Goal: Task Accomplishment & Management: Complete application form

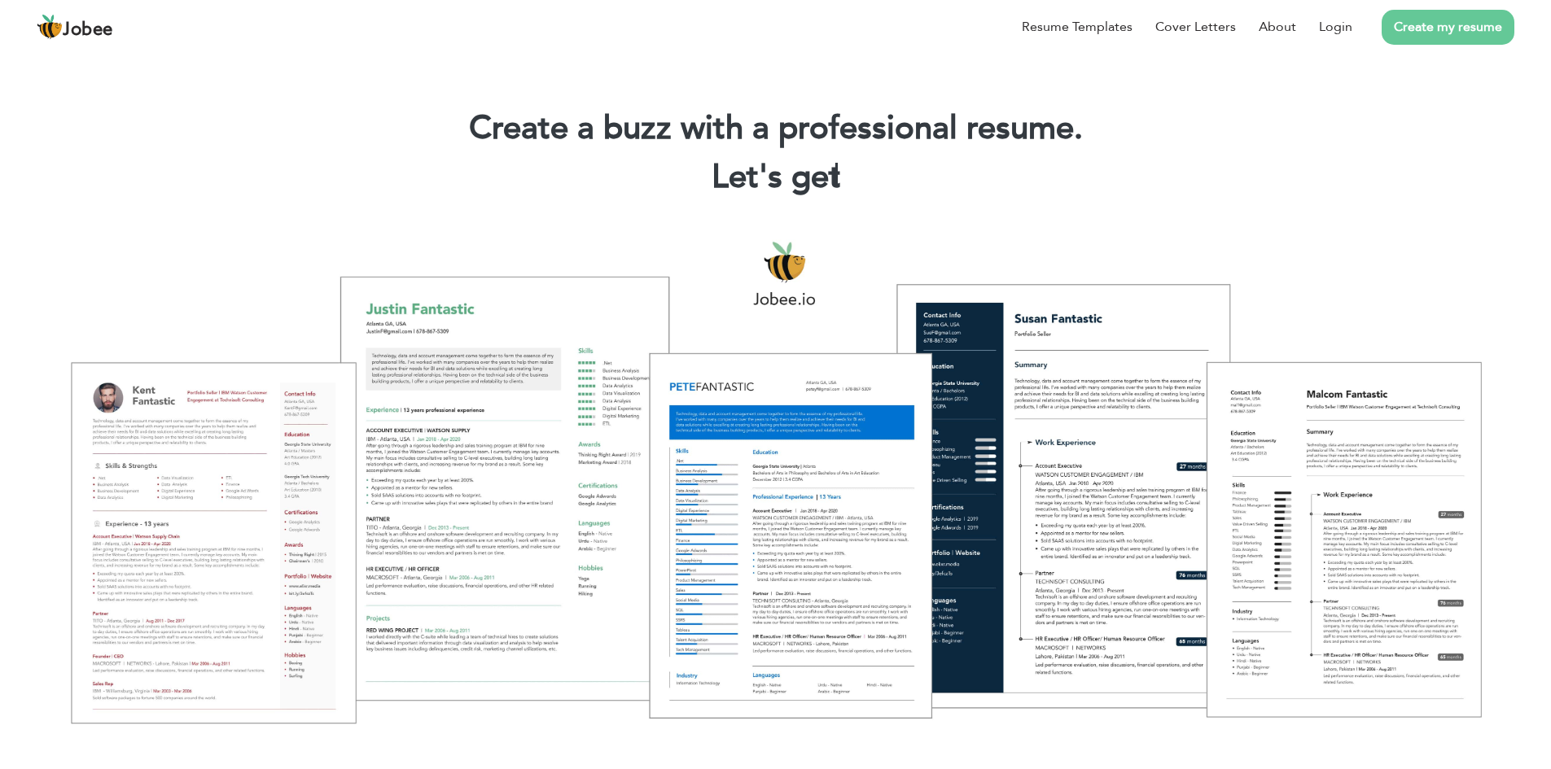
click at [1468, 23] on link "Create my resume" at bounding box center [1447, 27] width 133 height 35
